Goal: Task Accomplishment & Management: Use online tool/utility

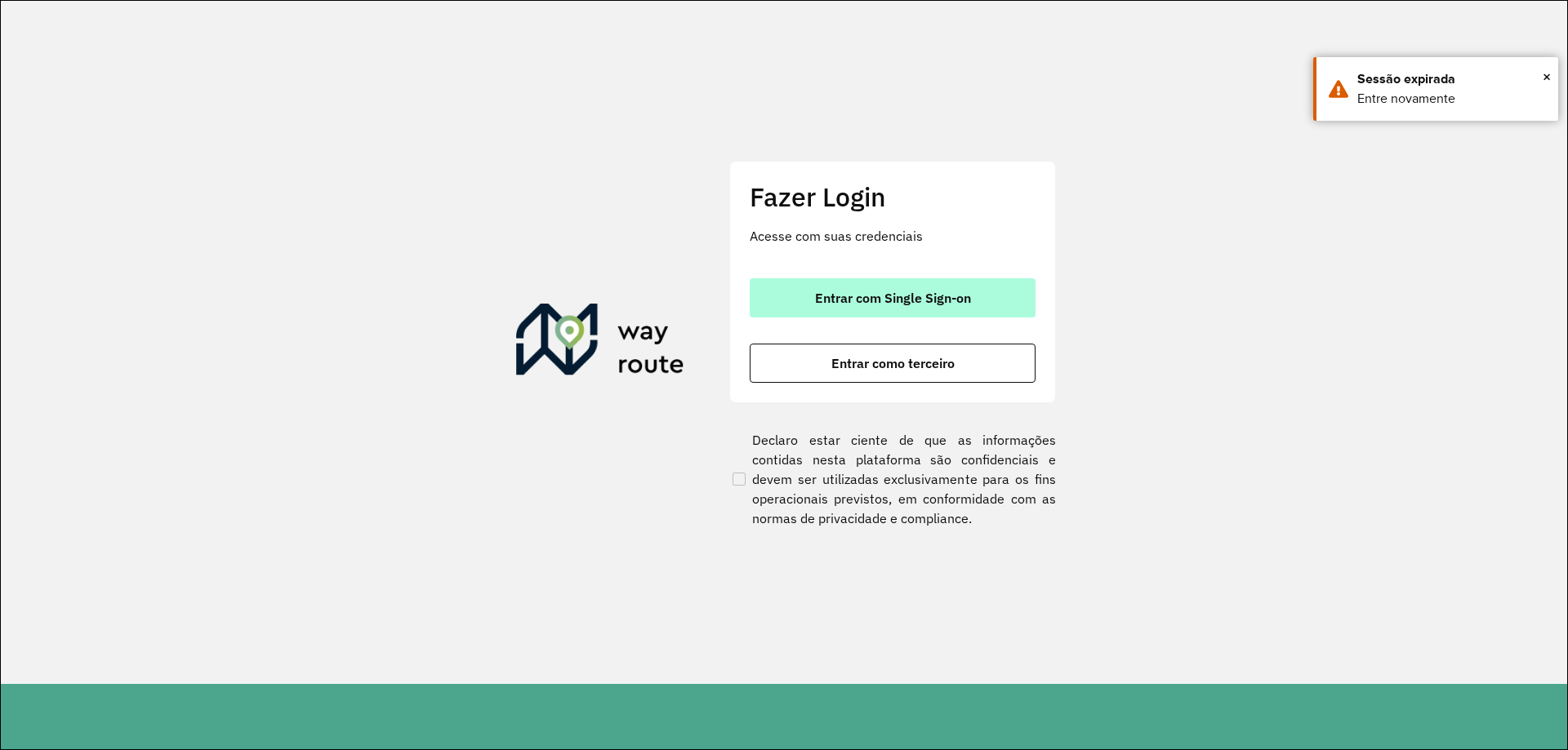
click at [864, 296] on span "Entrar com Single Sign-on" at bounding box center [892, 298] width 156 height 13
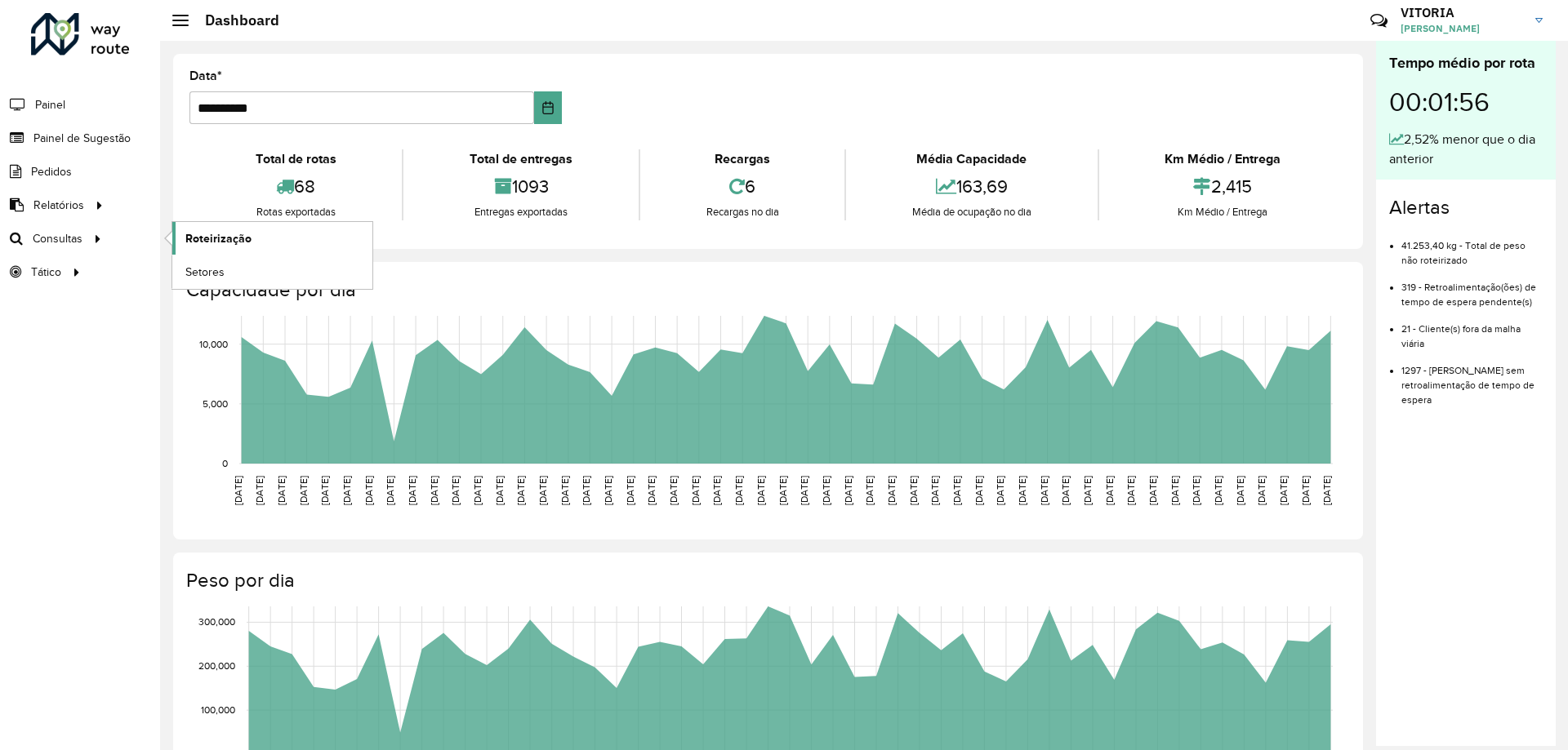
click at [195, 245] on span "Roteirização" at bounding box center [218, 239] width 66 height 17
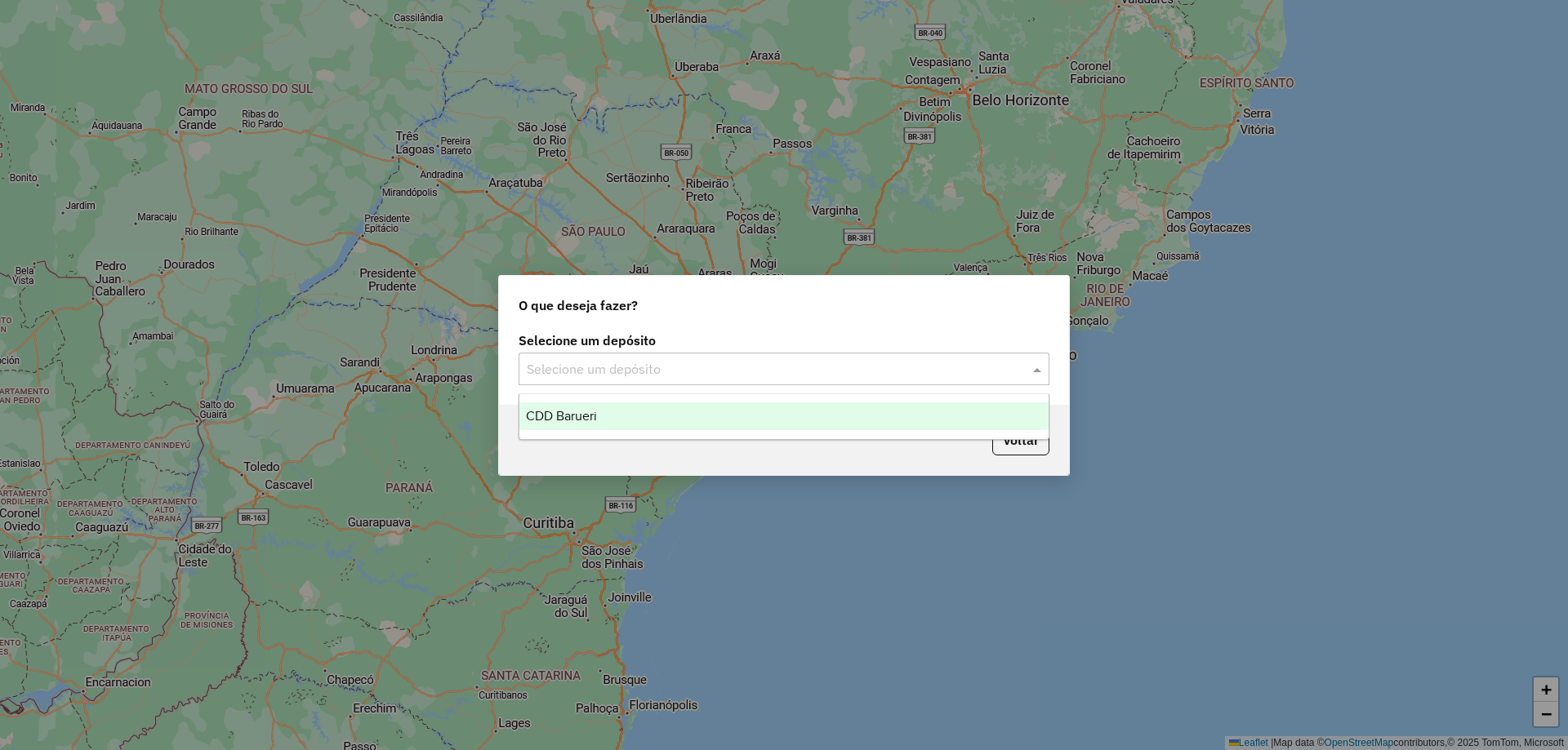
click at [839, 375] on input "text" at bounding box center [767, 369] width 482 height 20
click at [669, 408] on div "CDD Barueri" at bounding box center [784, 416] width 530 height 28
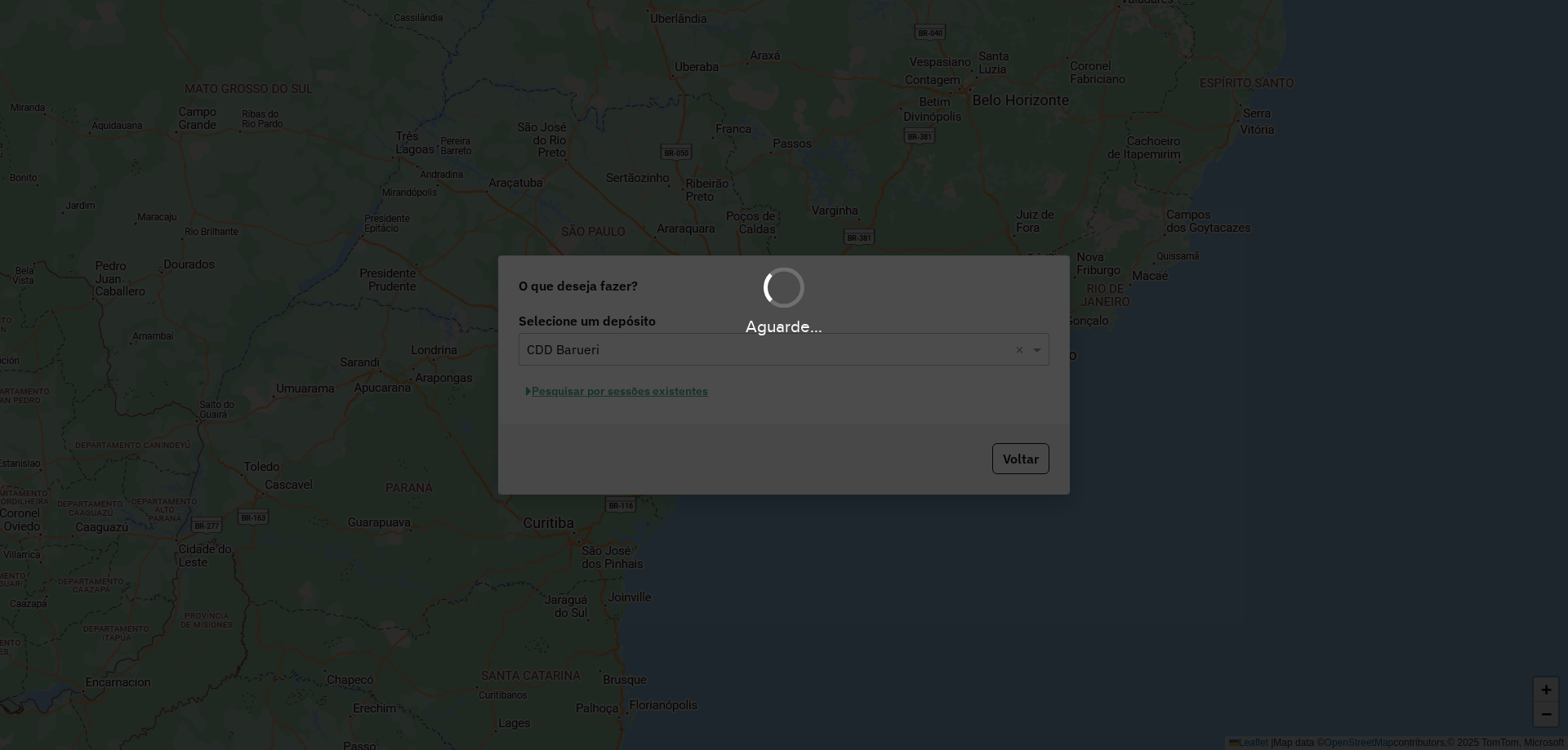
click at [604, 395] on div "Aguarde..." at bounding box center [784, 375] width 1568 height 750
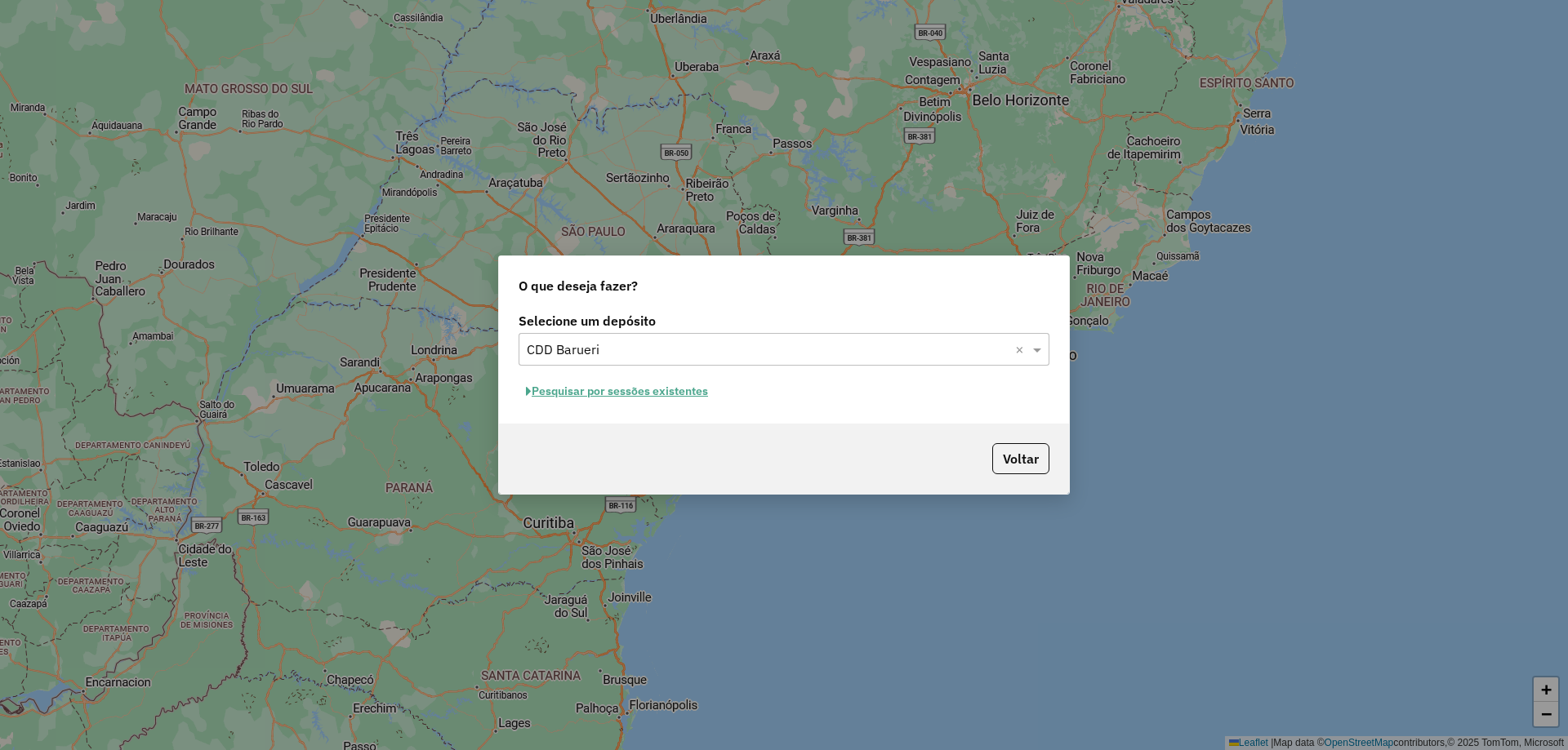
click at [611, 393] on button "Pesquisar por sessões existentes" at bounding box center [616, 391] width 197 height 25
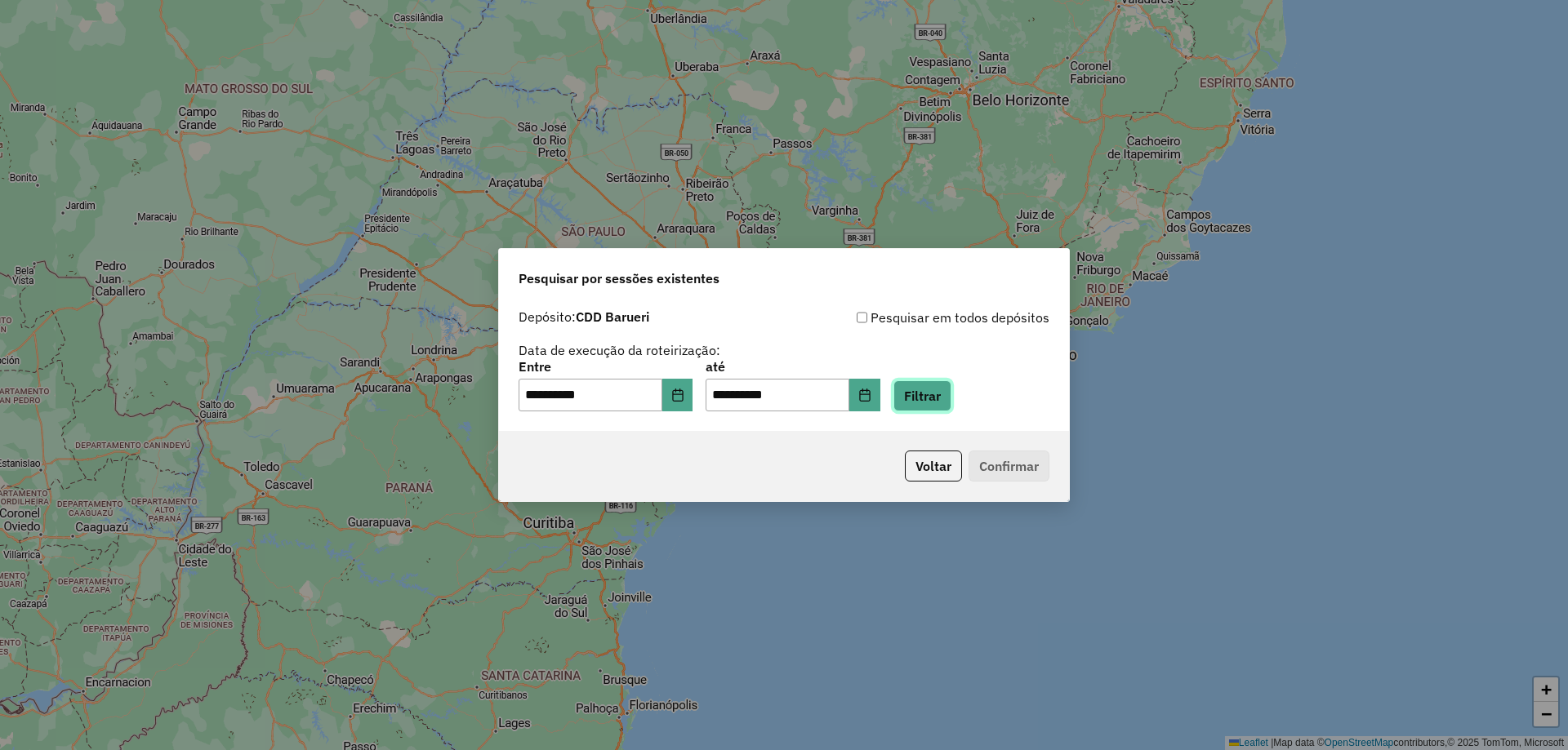
click at [952, 392] on button "Filtrar" at bounding box center [923, 395] width 58 height 31
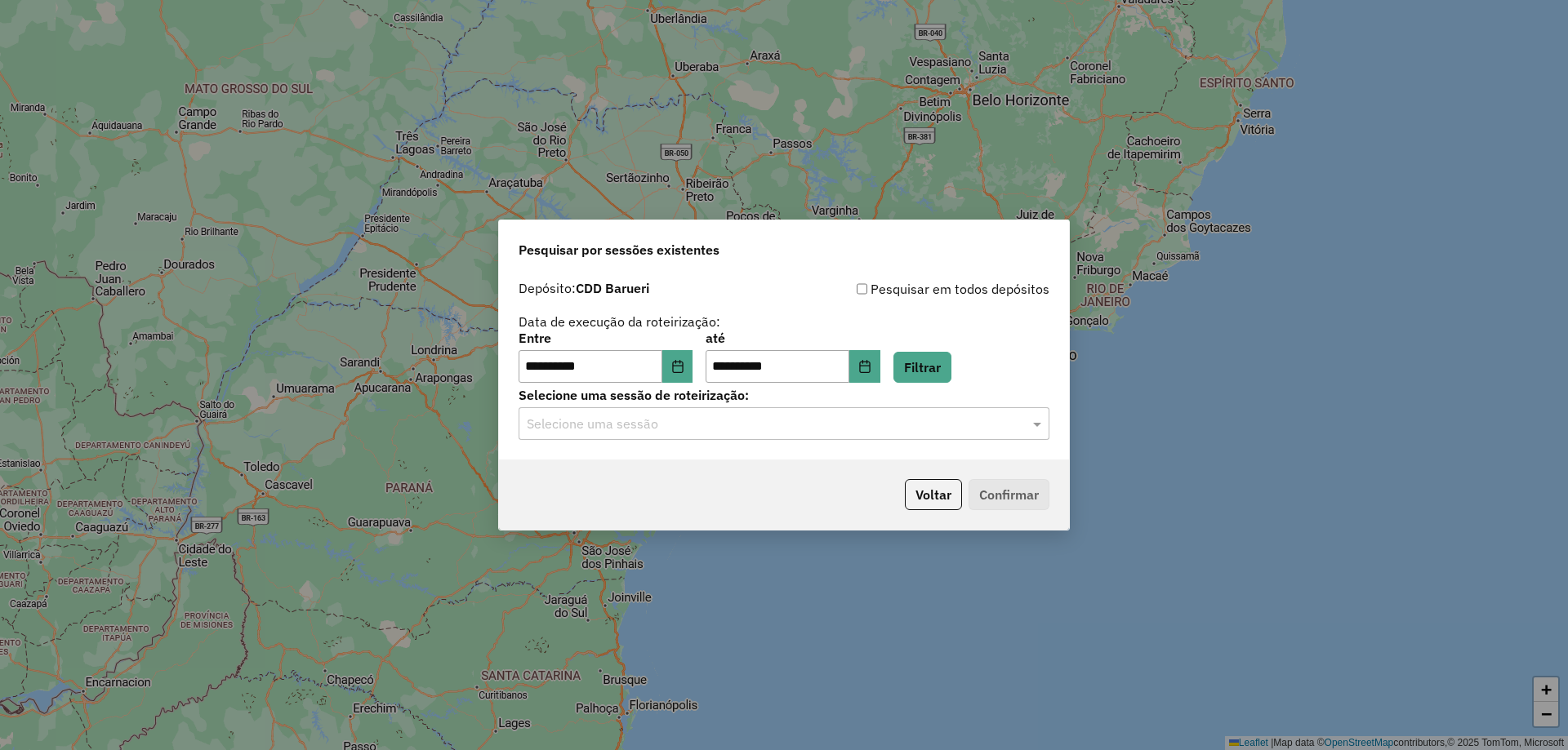
click at [768, 425] on input "text" at bounding box center [767, 424] width 482 height 20
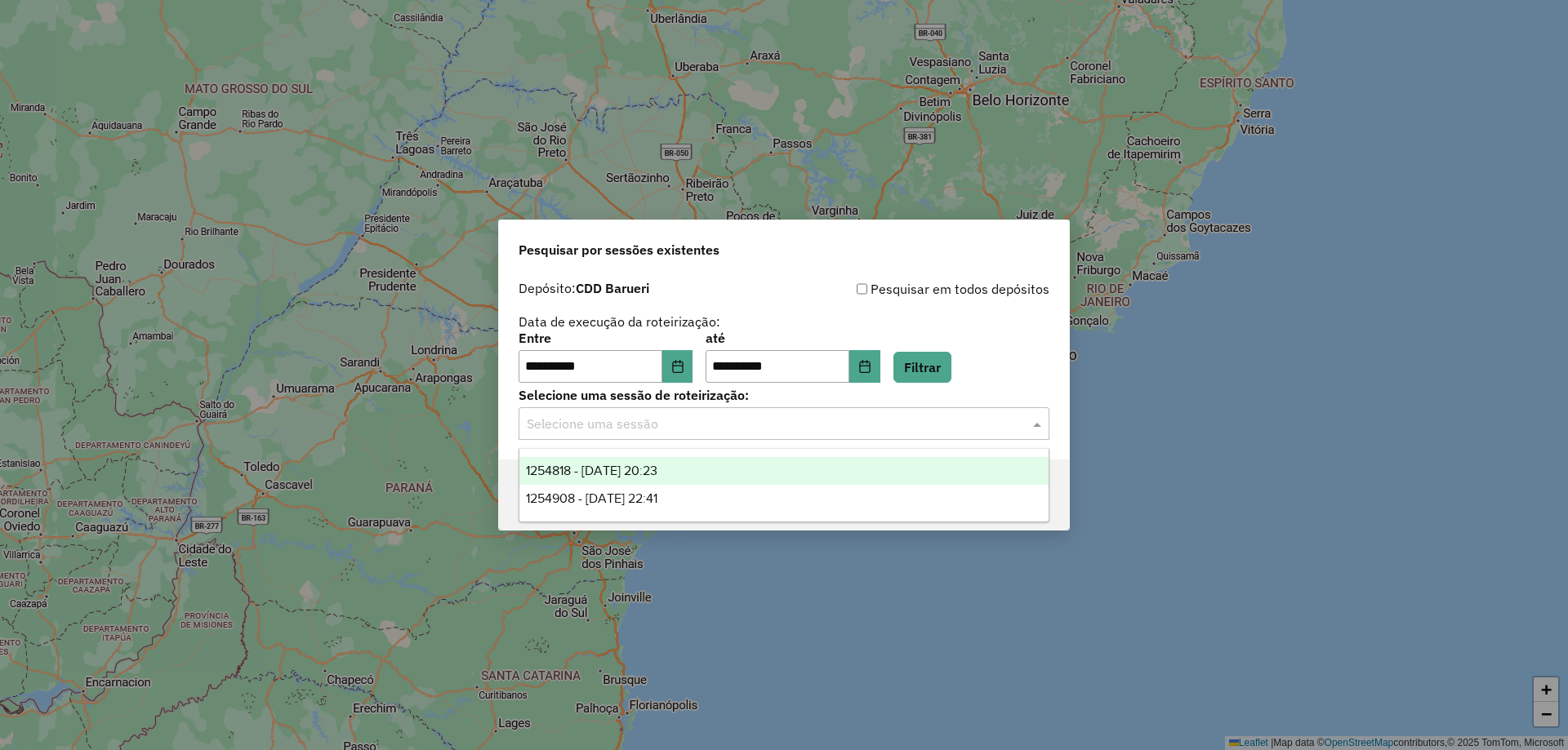
click at [762, 433] on div "Selecione uma sessão" at bounding box center [784, 423] width 531 height 33
click at [657, 464] on span "1254818 - 28/08/2025 20:23" at bounding box center [591, 470] width 131 height 14
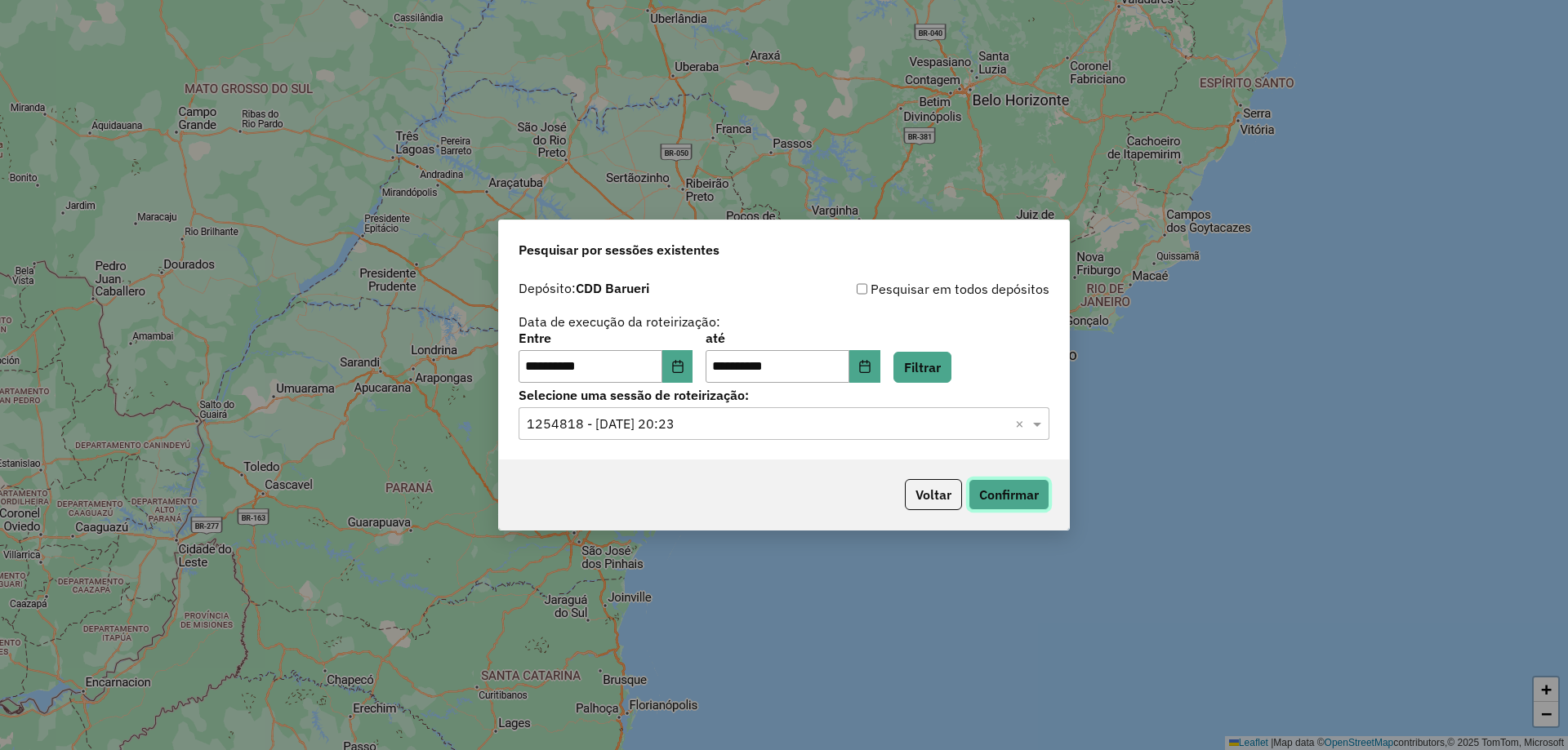
click at [979, 498] on button "Confirmar" at bounding box center [1009, 494] width 81 height 31
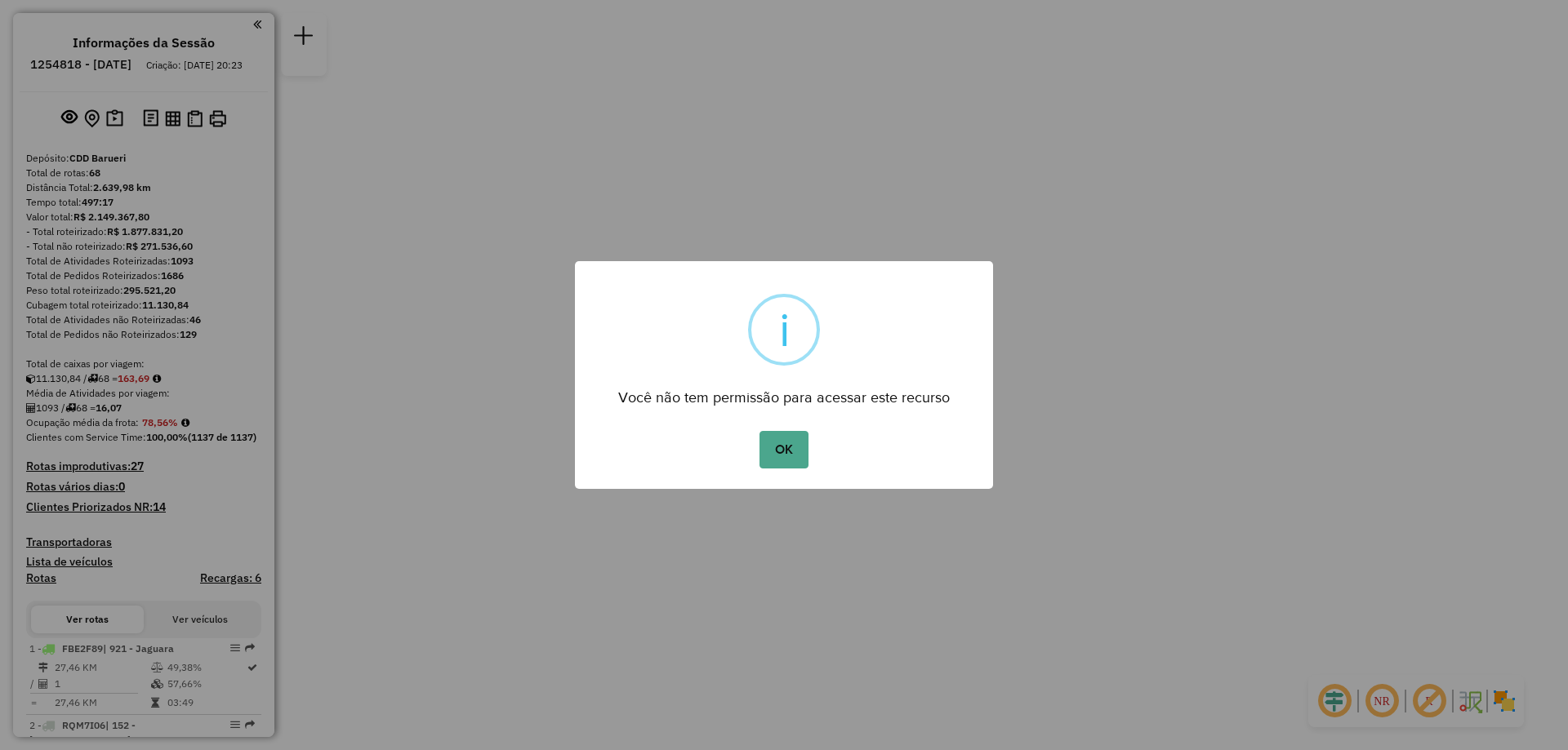
click at [803, 427] on div "OK No Cancel" at bounding box center [784, 449] width 419 height 46
click at [796, 435] on button "OK" at bounding box center [784, 450] width 48 height 37
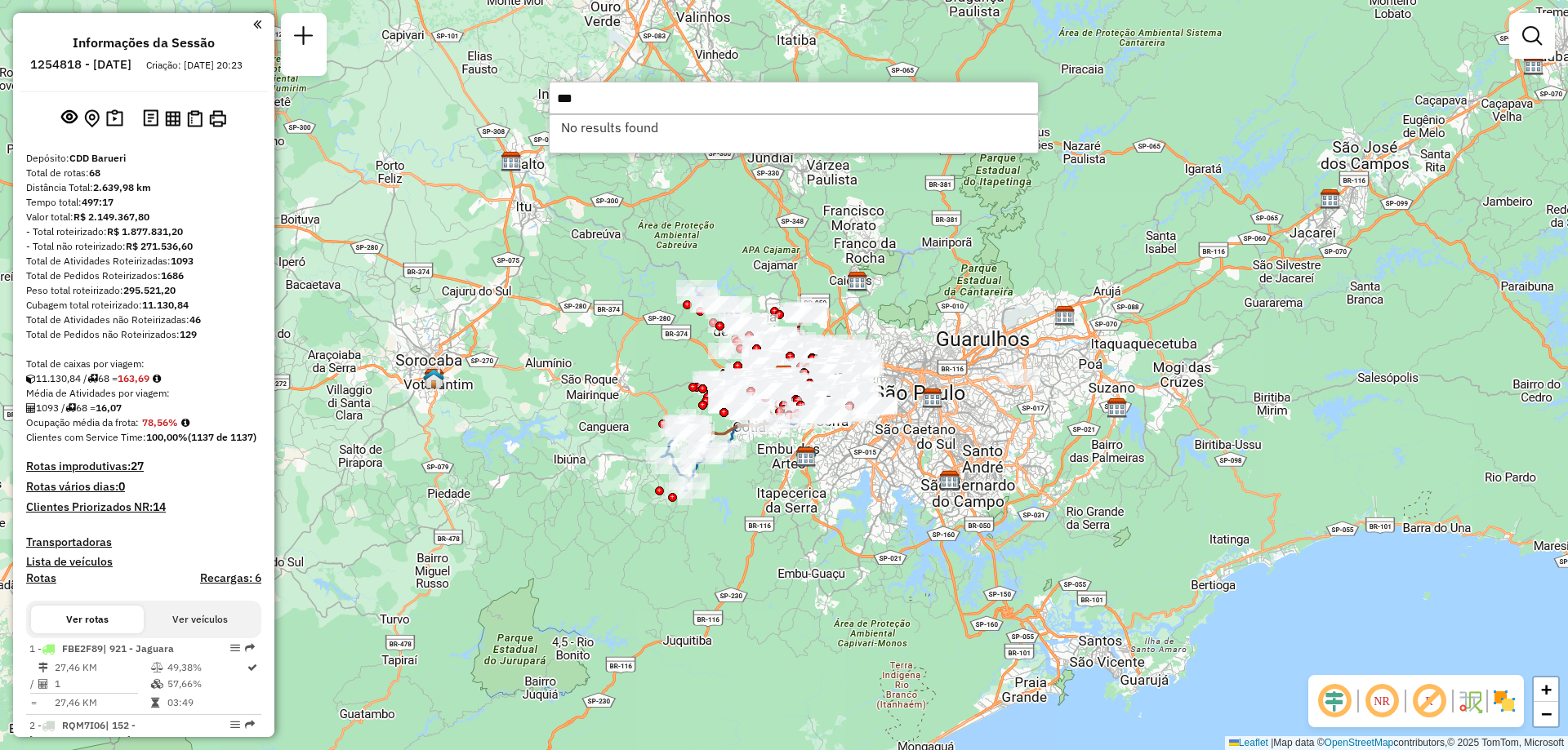
type input "***"
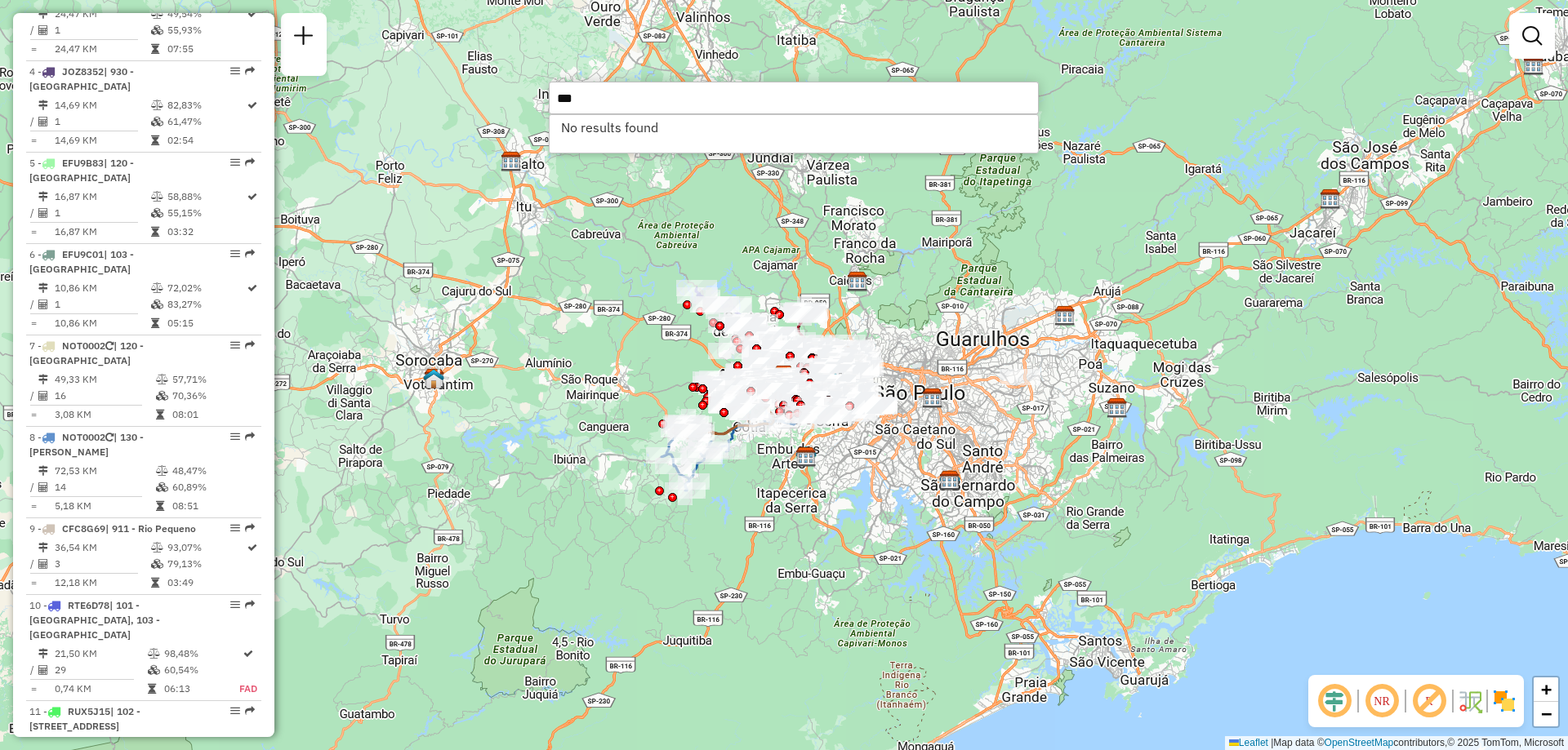
scroll to position [5478, 0]
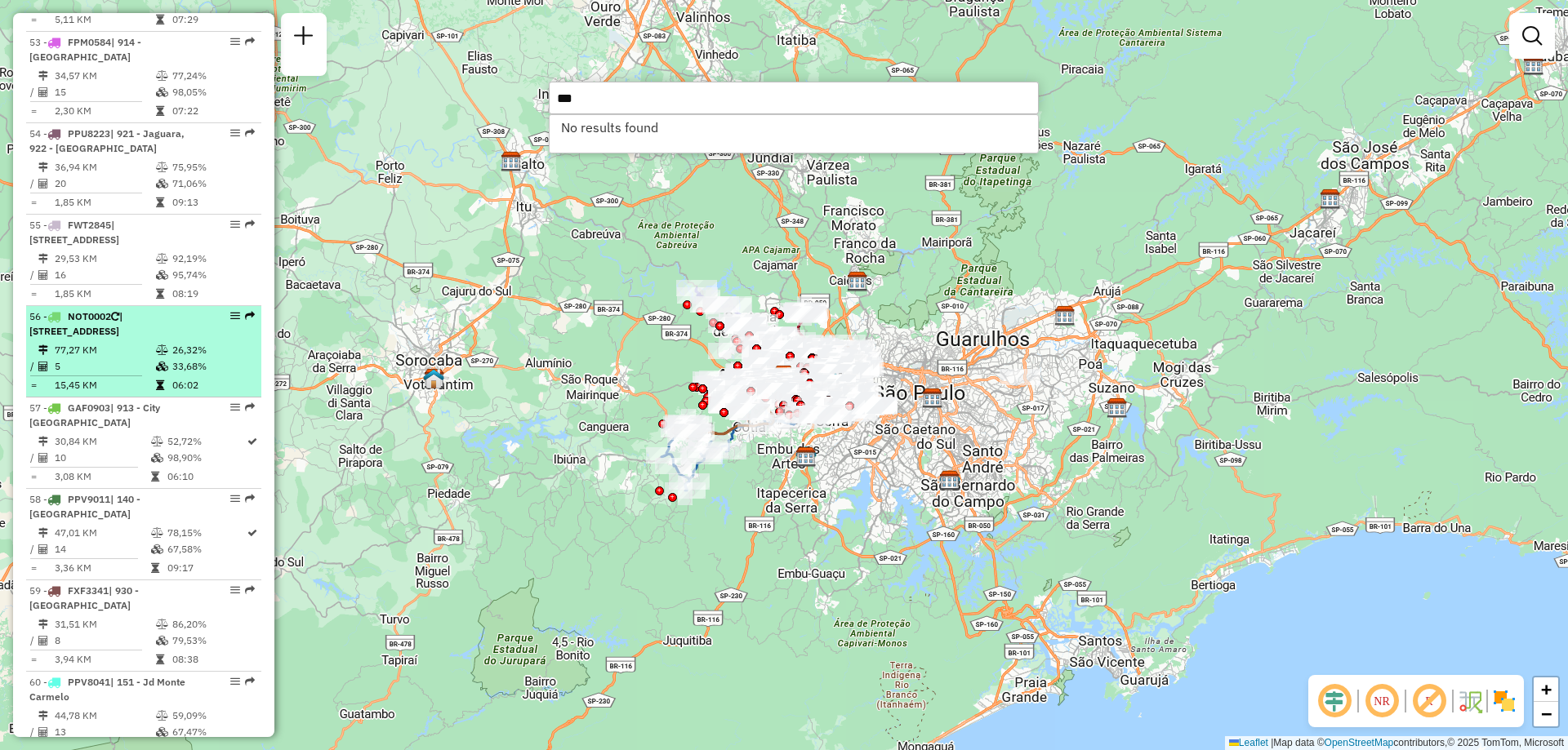
select select "**********"
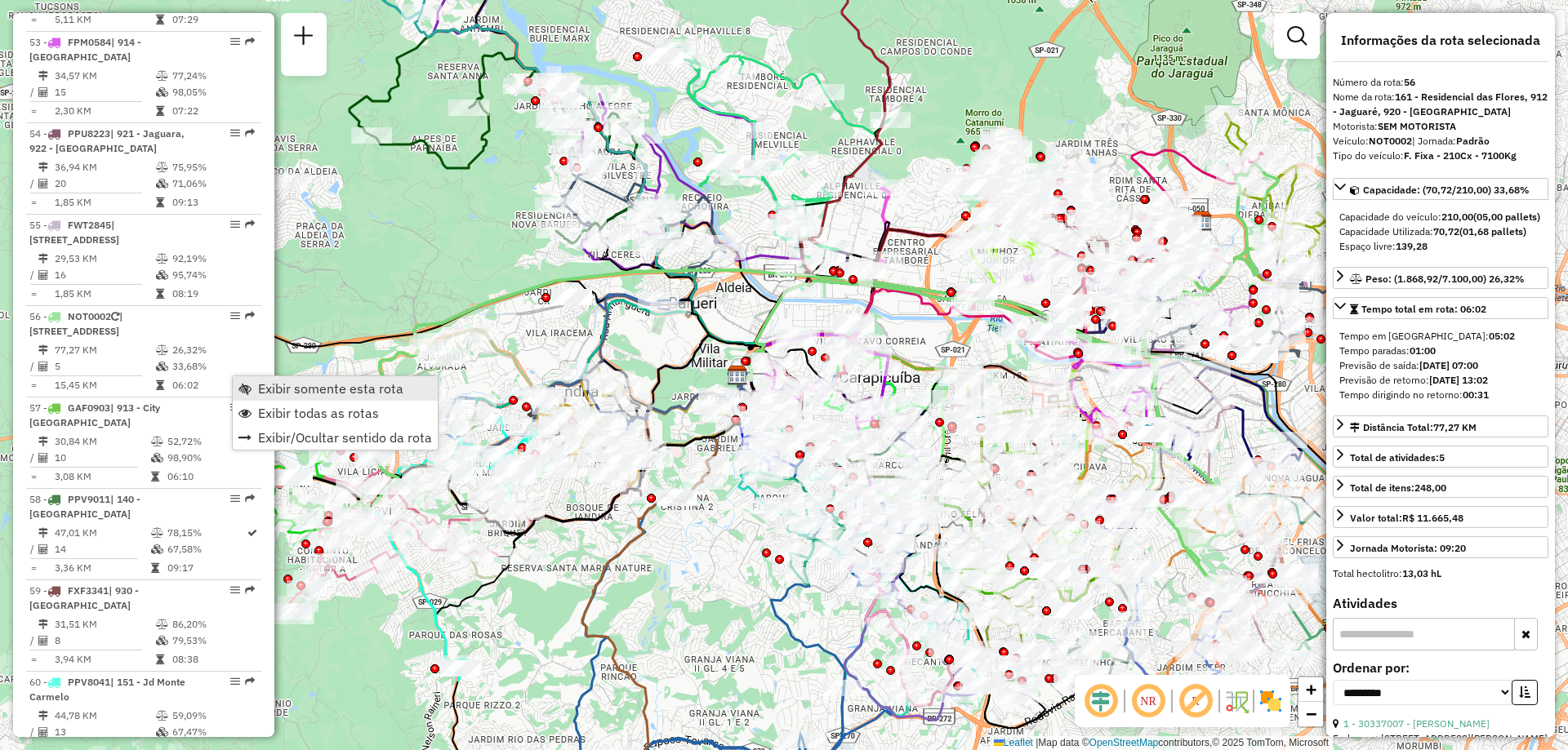
click at [243, 379] on link "Exibir somente esta rota" at bounding box center [336, 389] width 205 height 24
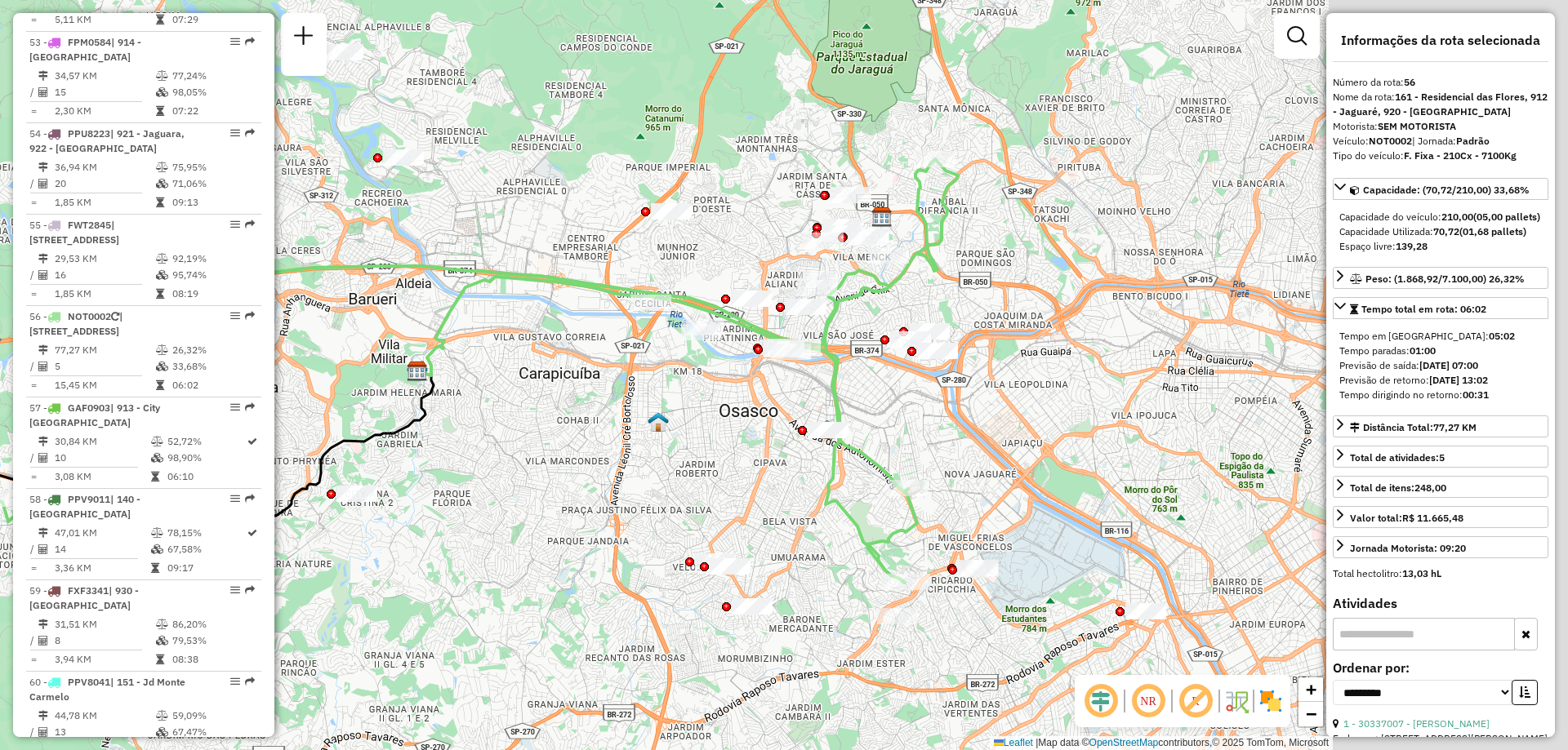
drag, startPoint x: 1080, startPoint y: 399, endPoint x: 761, endPoint y: 394, distance: 319.0
click at [761, 394] on div "Janela de atendimento Grade de atendimento Capacidade Transportadoras Veículos …" at bounding box center [784, 375] width 1568 height 750
click at [1151, 707] on em at bounding box center [1148, 702] width 39 height 39
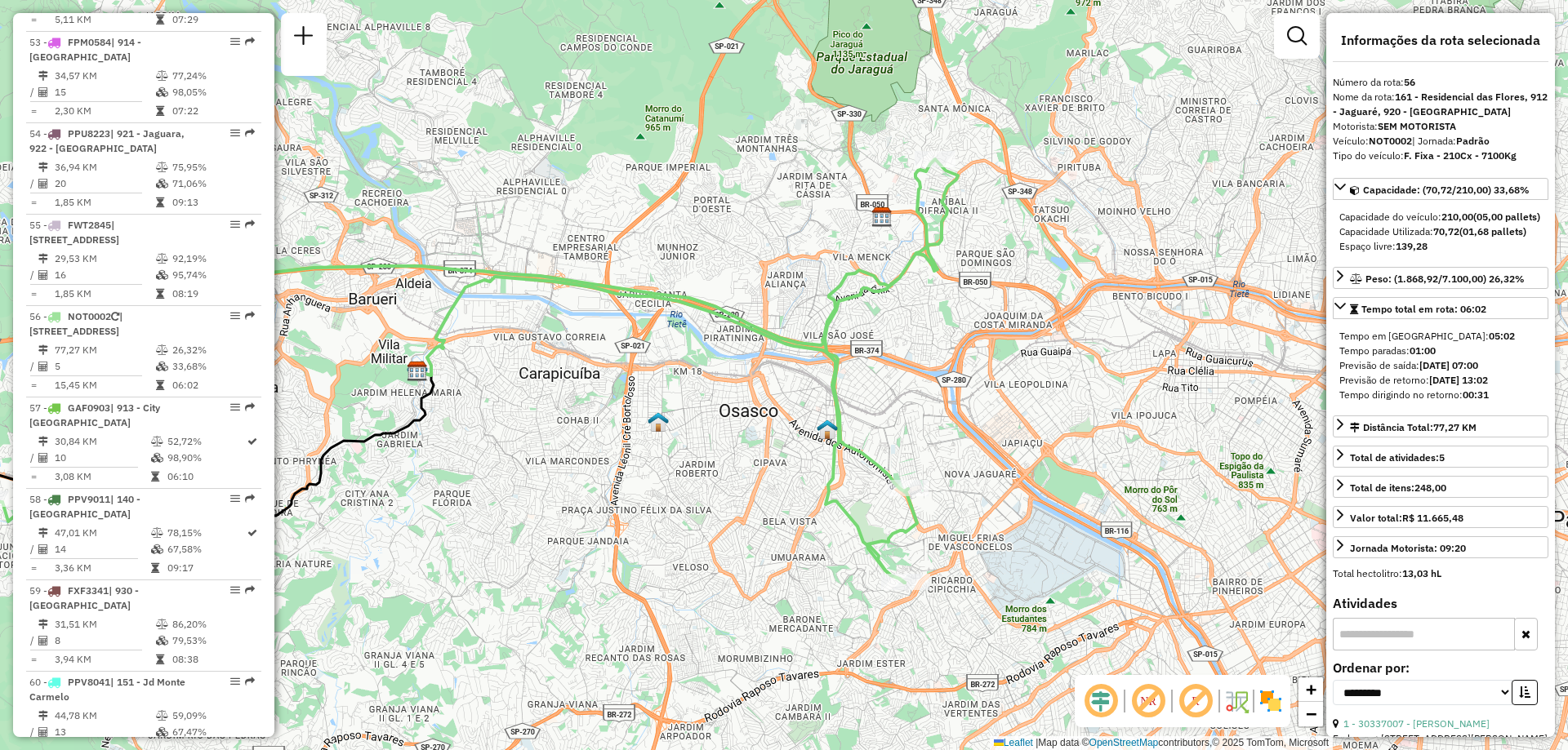
click at [1272, 702] on img at bounding box center [1271, 702] width 26 height 26
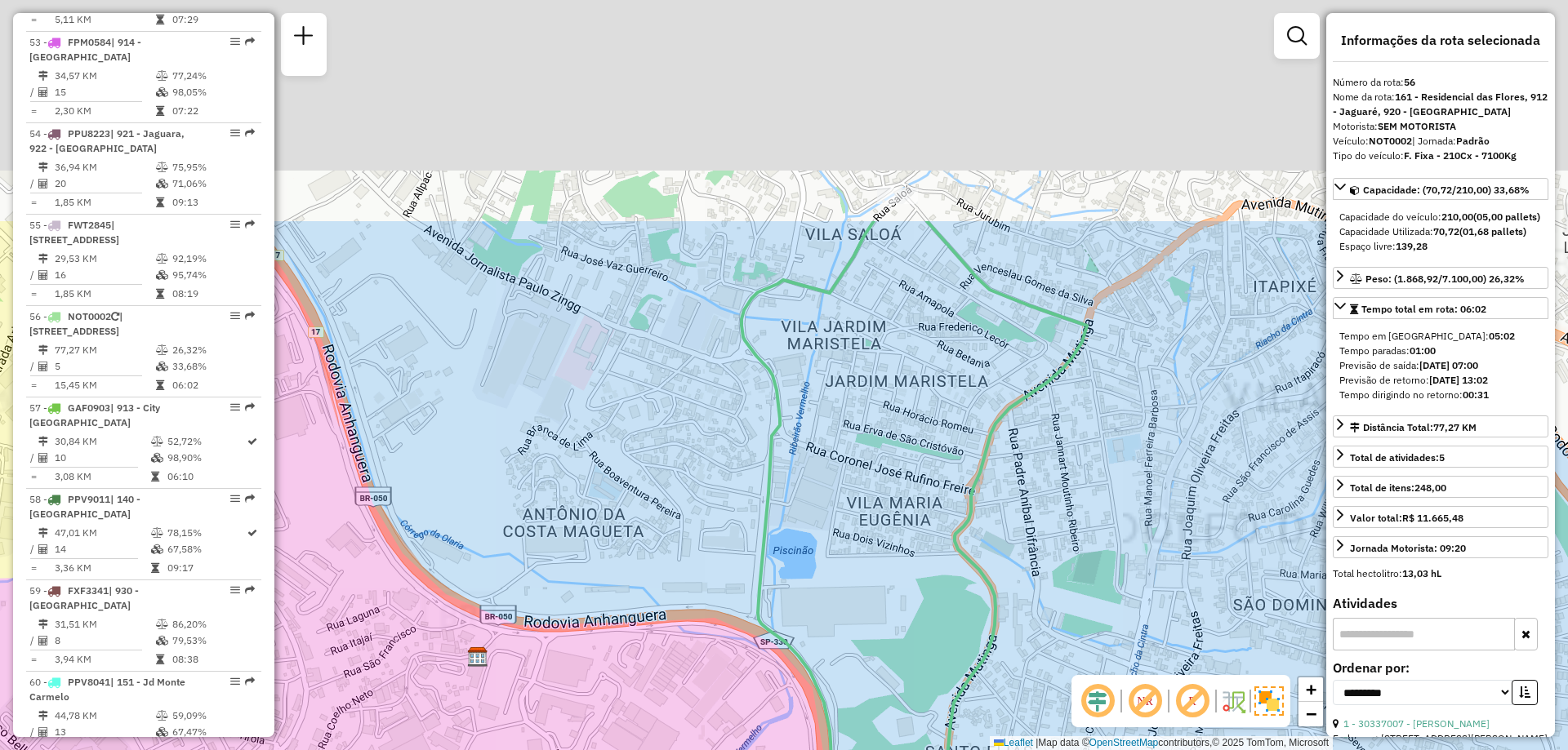
drag, startPoint x: 956, startPoint y: 209, endPoint x: 948, endPoint y: 505, distance: 296.1
click at [948, 505] on div "Janela de atendimento Grade de atendimento Capacidade Transportadoras Veículos …" at bounding box center [784, 375] width 1568 height 750
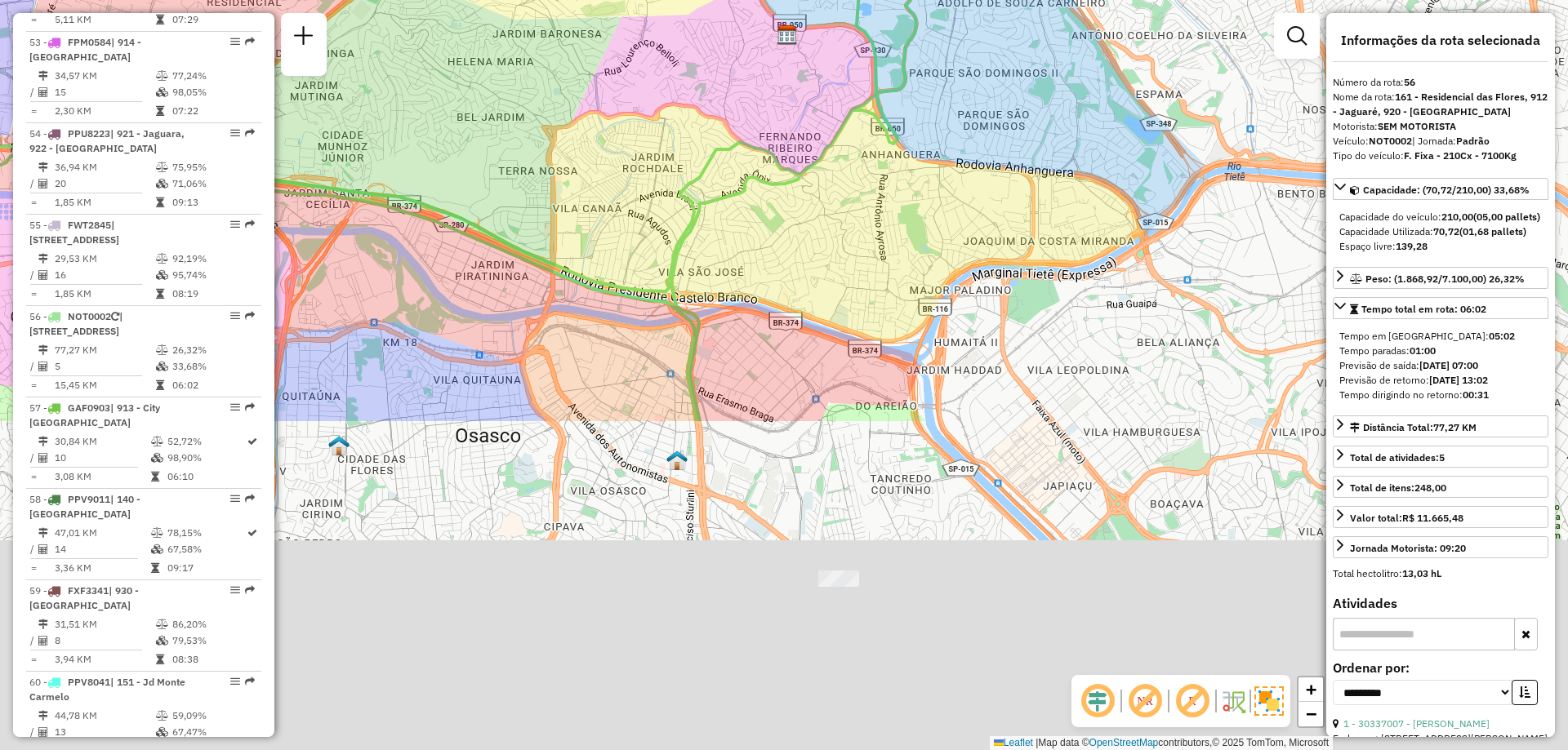
drag, startPoint x: 967, startPoint y: 570, endPoint x: 920, endPoint y: 252, distance: 321.5
click at [921, 254] on div "Janela de atendimento Grade de atendimento Capacidade Transportadoras Veículos …" at bounding box center [784, 375] width 1568 height 750
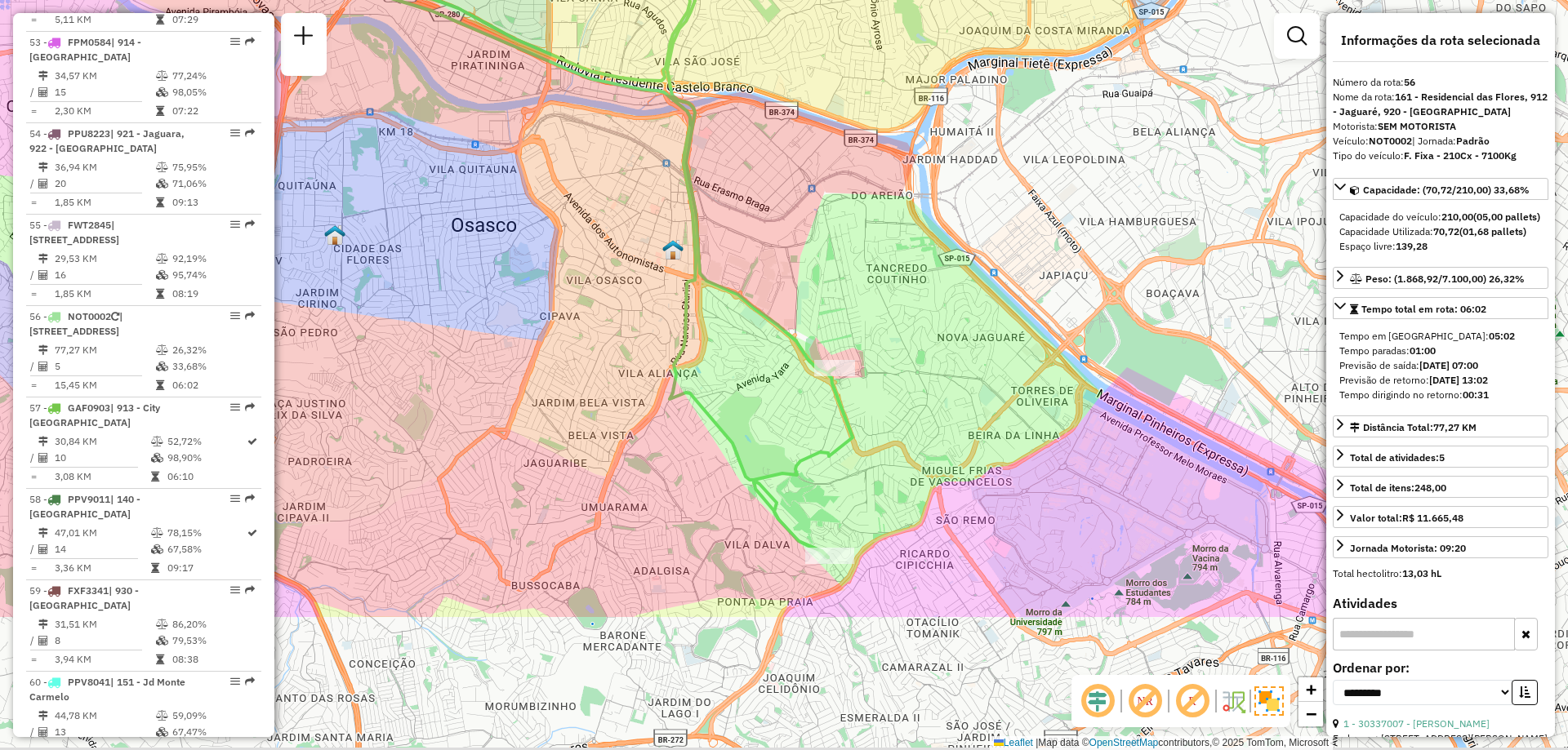
drag, startPoint x: 843, startPoint y: 430, endPoint x: 835, endPoint y: 220, distance: 210.2
click at [835, 221] on div "Janela de atendimento Grade de atendimento Capacidade Transportadoras Veículos …" at bounding box center [784, 375] width 1568 height 750
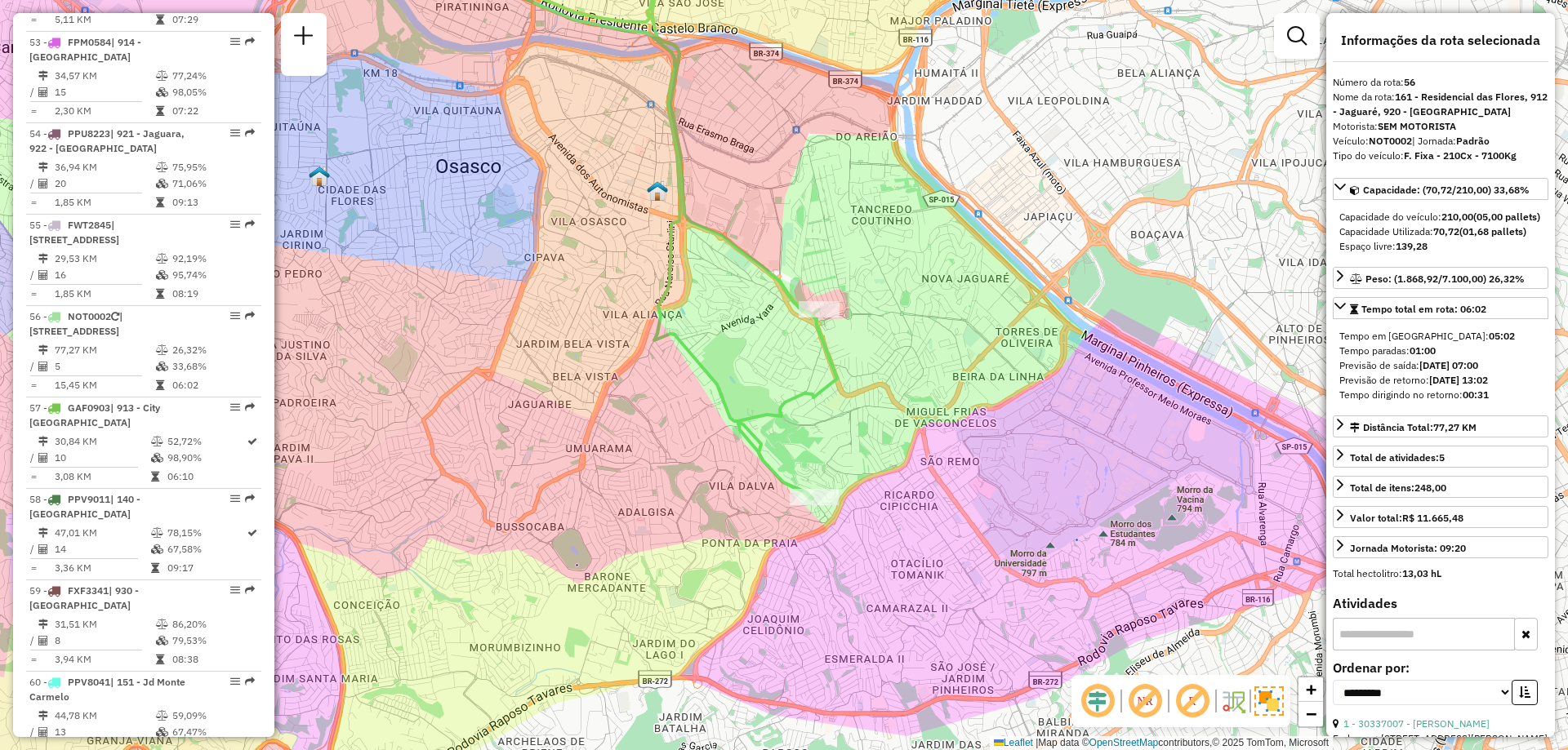
drag, startPoint x: 928, startPoint y: 429, endPoint x: 914, endPoint y: 372, distance: 58.7
click at [914, 372] on div "Janela de atendimento Grade de atendimento Capacidade Transportadoras Veículos …" at bounding box center [784, 375] width 1568 height 750
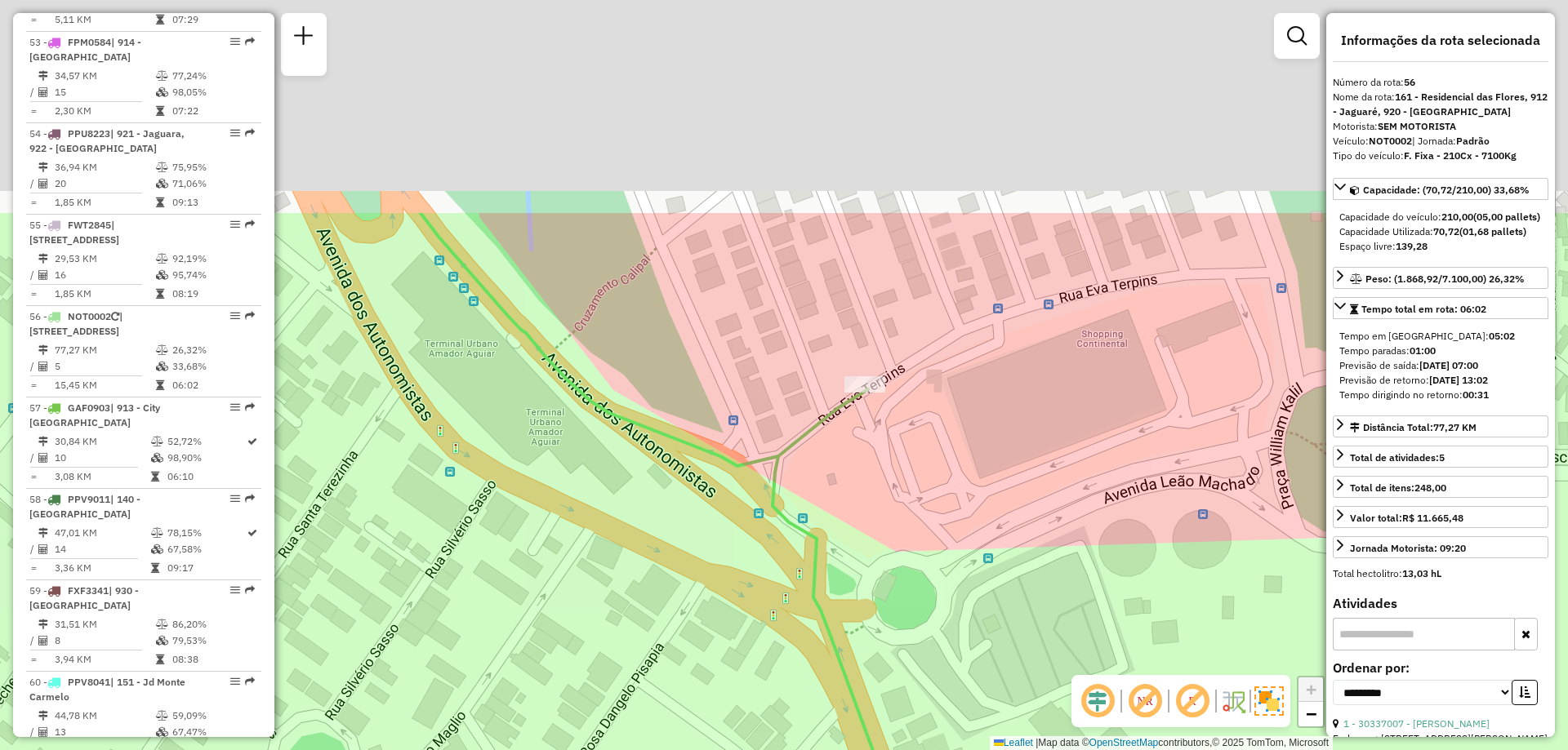
drag, startPoint x: 911, startPoint y: 287, endPoint x: 824, endPoint y: 578, distance: 303.7
click at [824, 578] on div "Janela de atendimento Grade de atendimento Capacidade Transportadoras Veículos …" at bounding box center [784, 375] width 1568 height 750
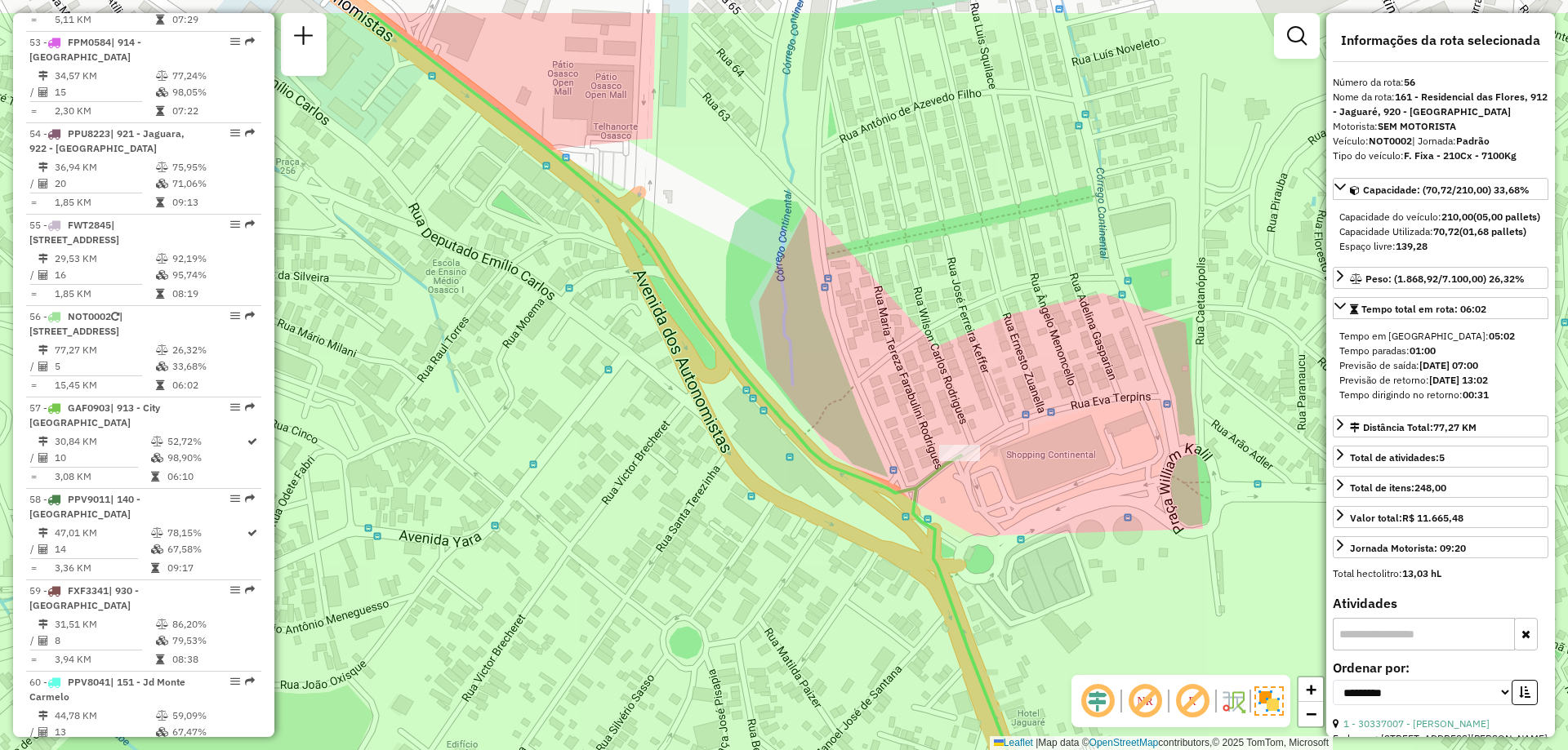
drag, startPoint x: 1107, startPoint y: 319, endPoint x: 1117, endPoint y: 386, distance: 67.7
click at [1117, 386] on div "Janela de atendimento Grade de atendimento Capacidade Transportadoras Veículos …" at bounding box center [784, 375] width 1568 height 750
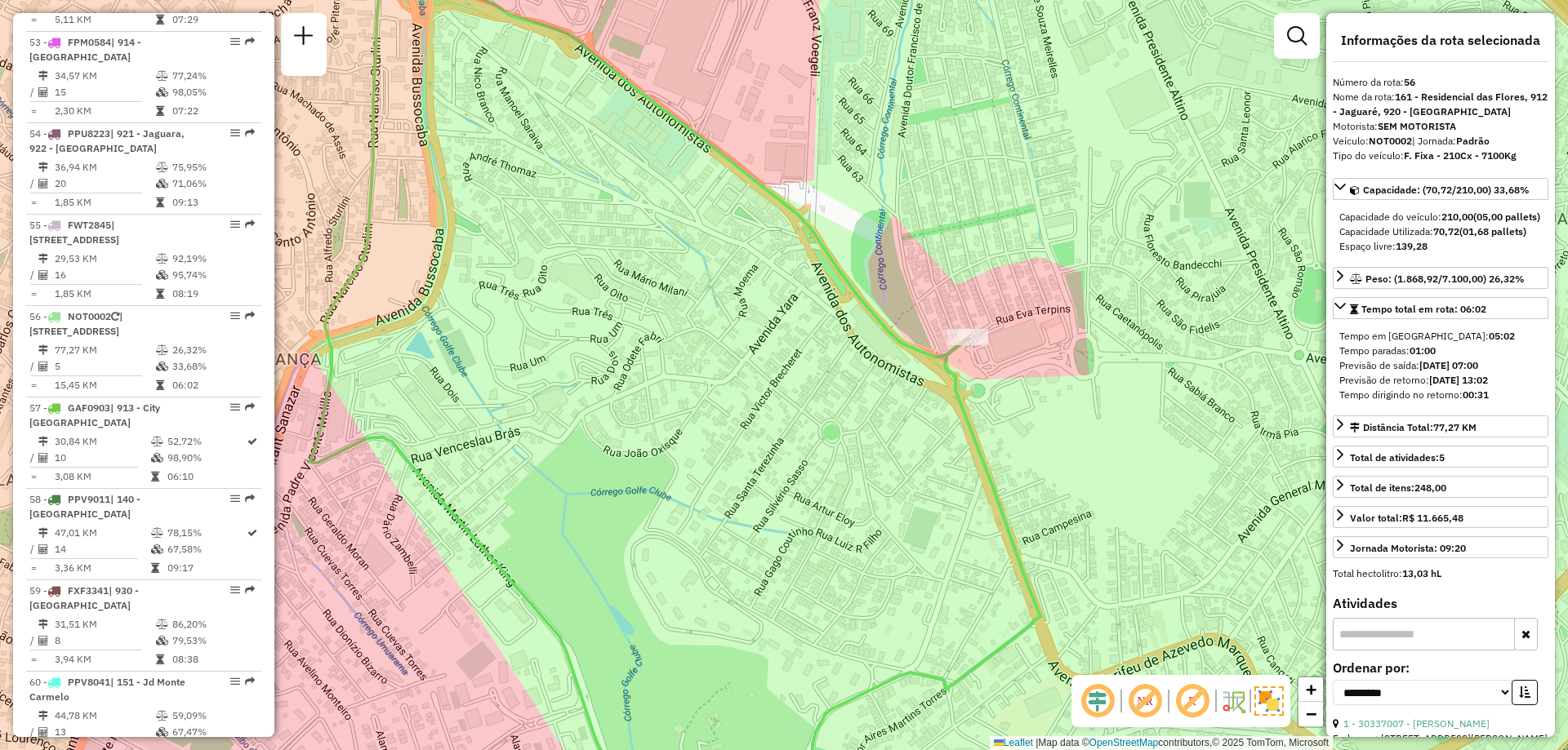
drag, startPoint x: 973, startPoint y: 375, endPoint x: 988, endPoint y: 513, distance: 138.8
click at [988, 513] on icon at bounding box center [761, 448] width 559 height 900
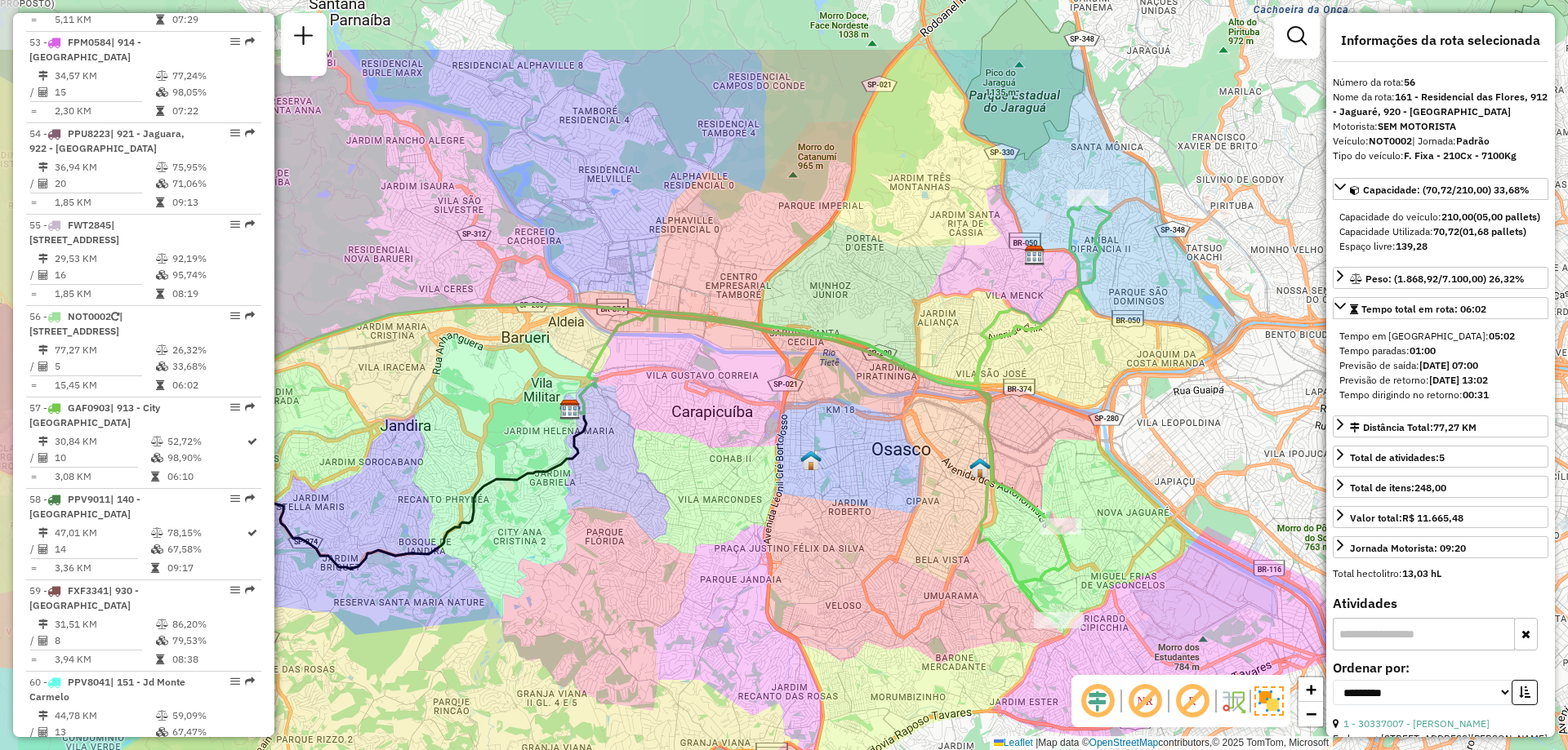
drag, startPoint x: 846, startPoint y: 378, endPoint x: 920, endPoint y: 494, distance: 137.6
click at [920, 494] on div "Janela de atendimento Grade de atendimento Capacidade Transportadoras Veículos …" at bounding box center [784, 375] width 1568 height 750
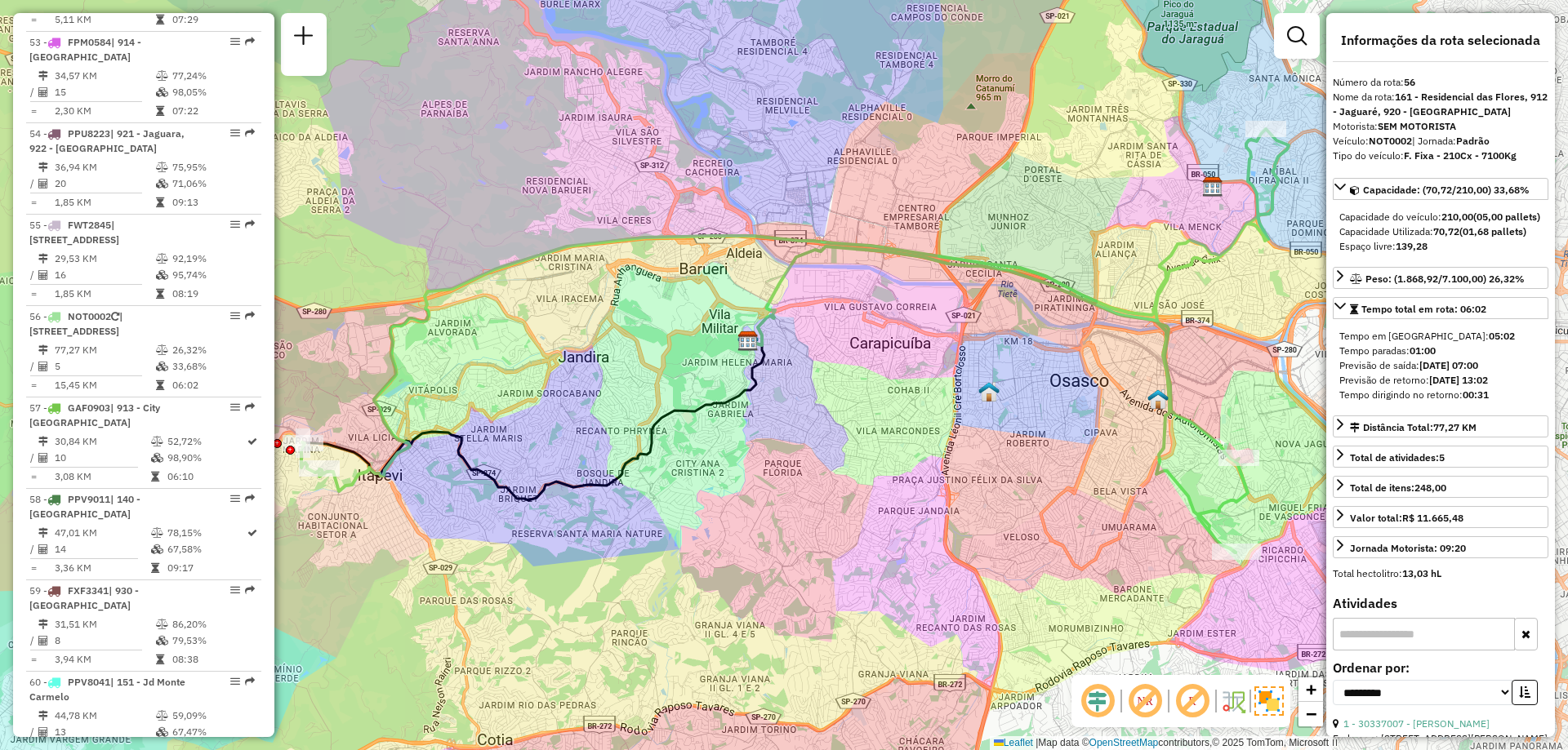
drag, startPoint x: 843, startPoint y: 391, endPoint x: 651, endPoint y: 337, distance: 199.4
click at [651, 337] on div "Janela de atendimento Grade de atendimento Capacidade Transportadoras Veículos …" at bounding box center [784, 375] width 1568 height 750
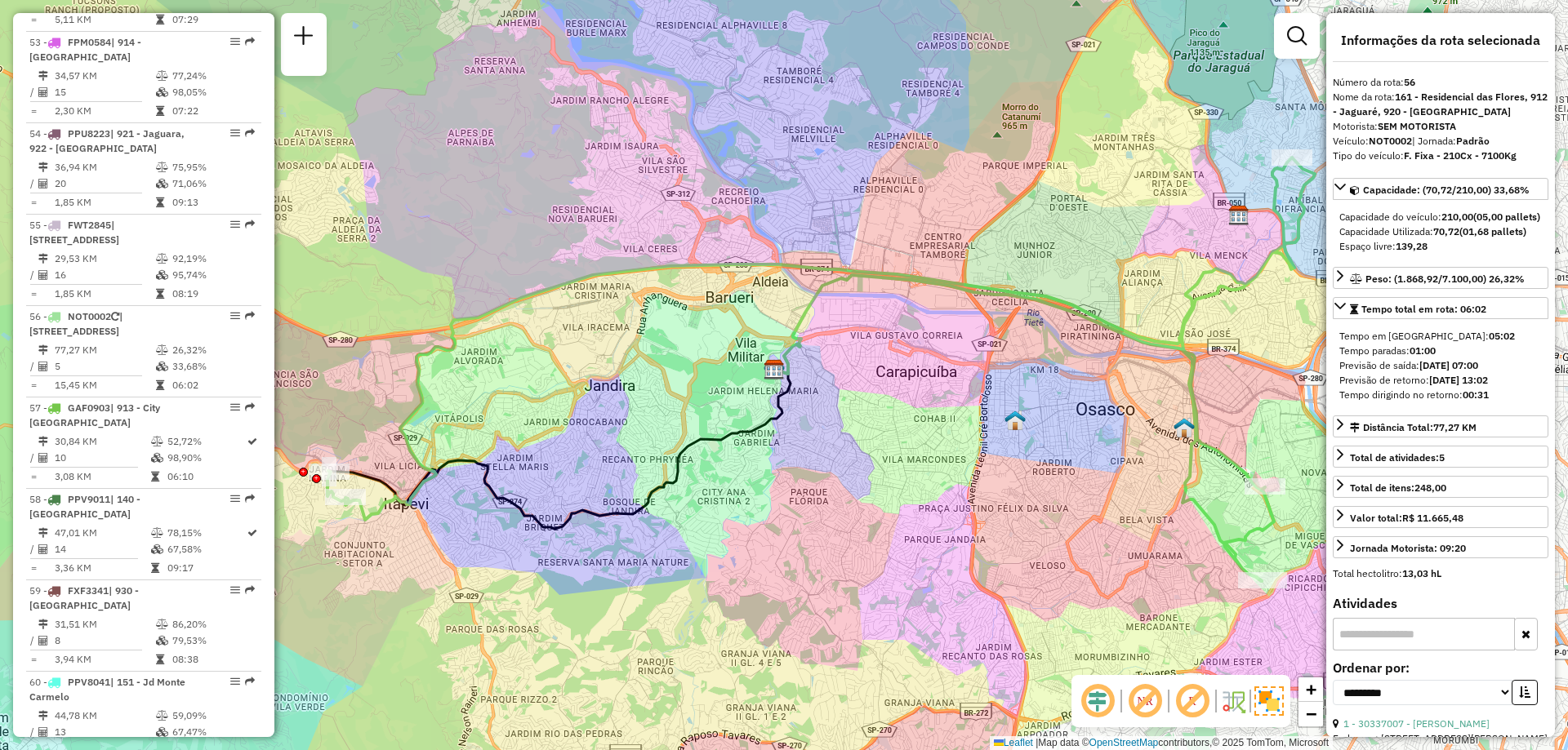
drag, startPoint x: 763, startPoint y: 311, endPoint x: 818, endPoint y: 311, distance: 55.0
click at [818, 311] on icon at bounding box center [1018, 428] width 488 height 307
